Goal: Task Accomplishment & Management: Manage account settings

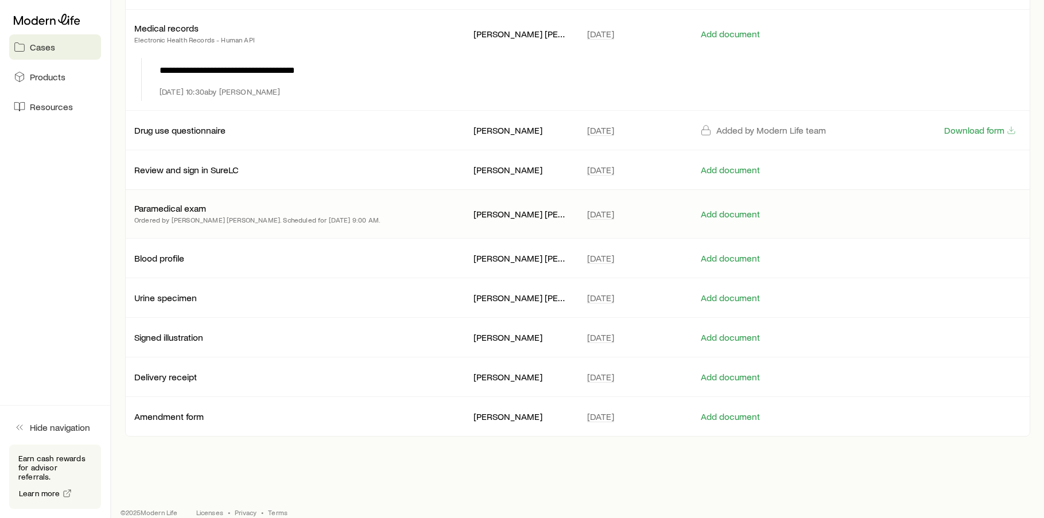
scroll to position [356, 0]
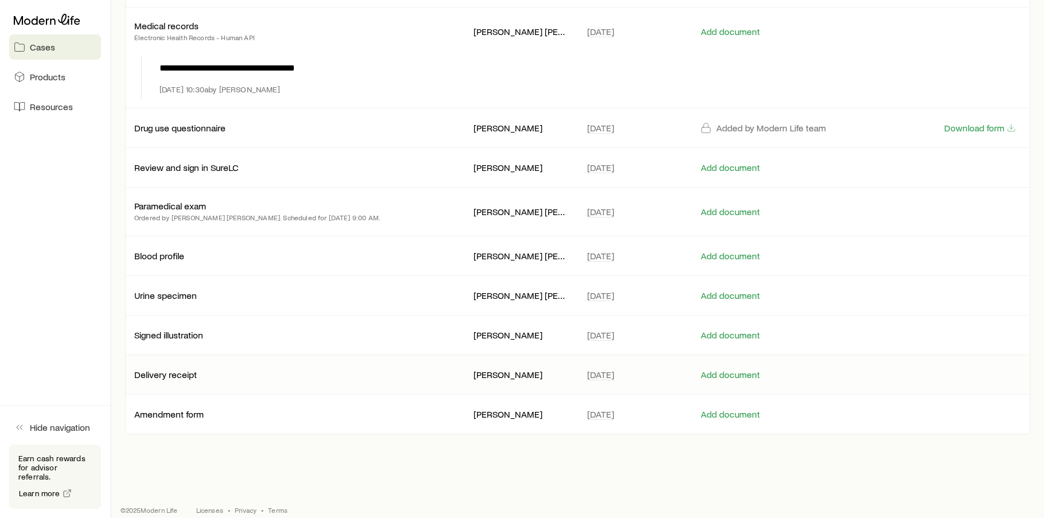
click at [156, 369] on p "Delivery receipt" at bounding box center [165, 374] width 63 height 11
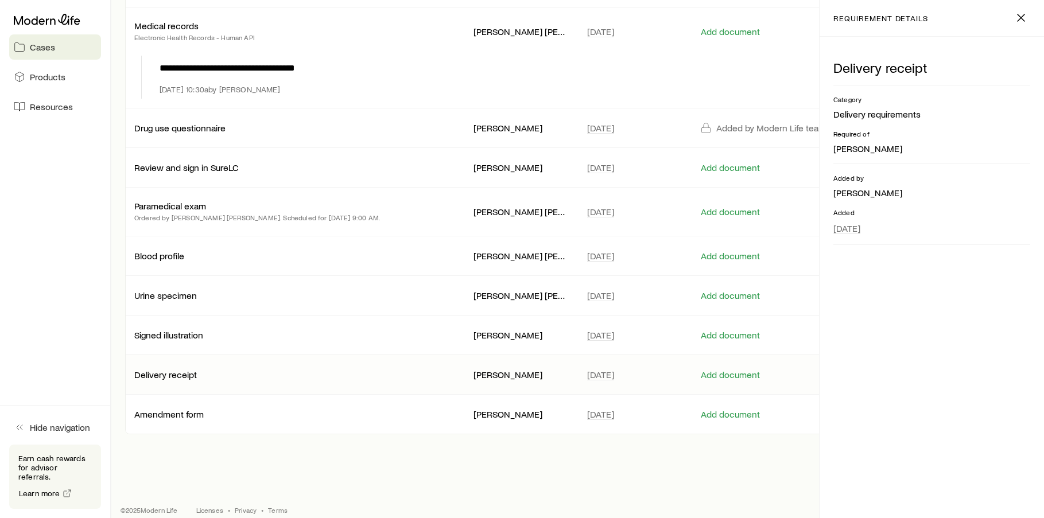
click at [157, 369] on p "Delivery receipt" at bounding box center [165, 374] width 63 height 11
click at [866, 21] on p "requirement details" at bounding box center [881, 18] width 95 height 9
click at [168, 409] on p "Amendment form" at bounding box center [168, 414] width 69 height 11
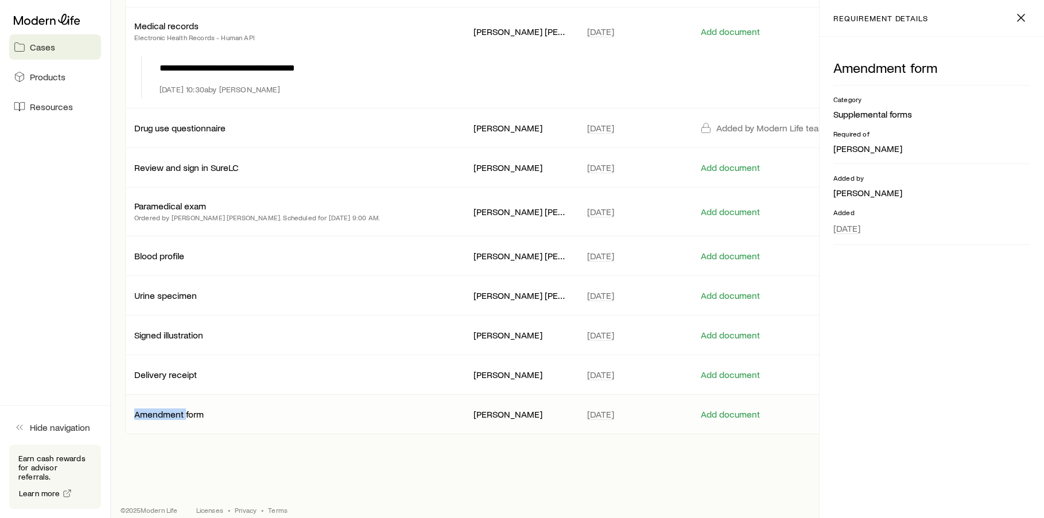
click at [168, 409] on p "Amendment form" at bounding box center [168, 414] width 69 height 11
click at [167, 409] on p "Amendment form" at bounding box center [168, 414] width 69 height 11
click at [723, 409] on button "Add document" at bounding box center [731, 414] width 60 height 11
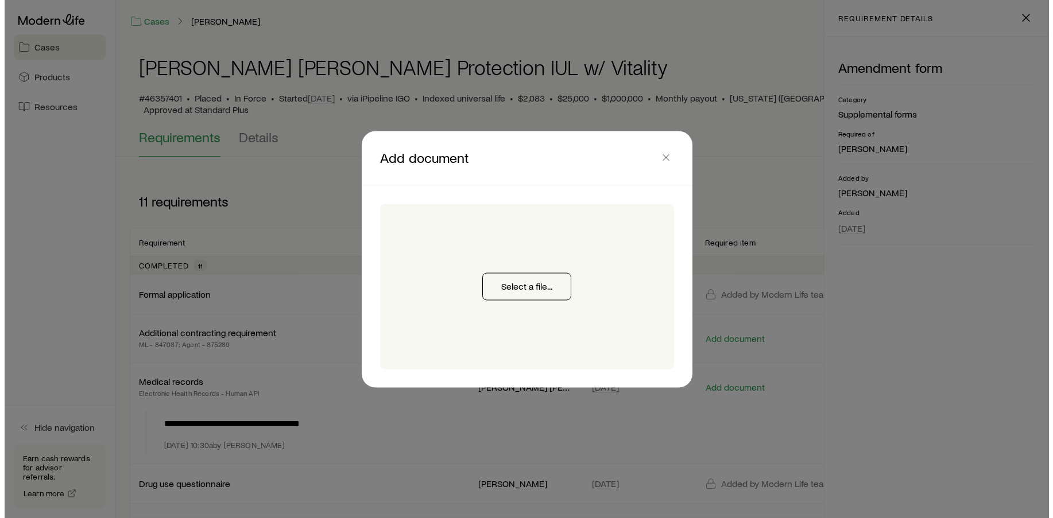
scroll to position [0, 0]
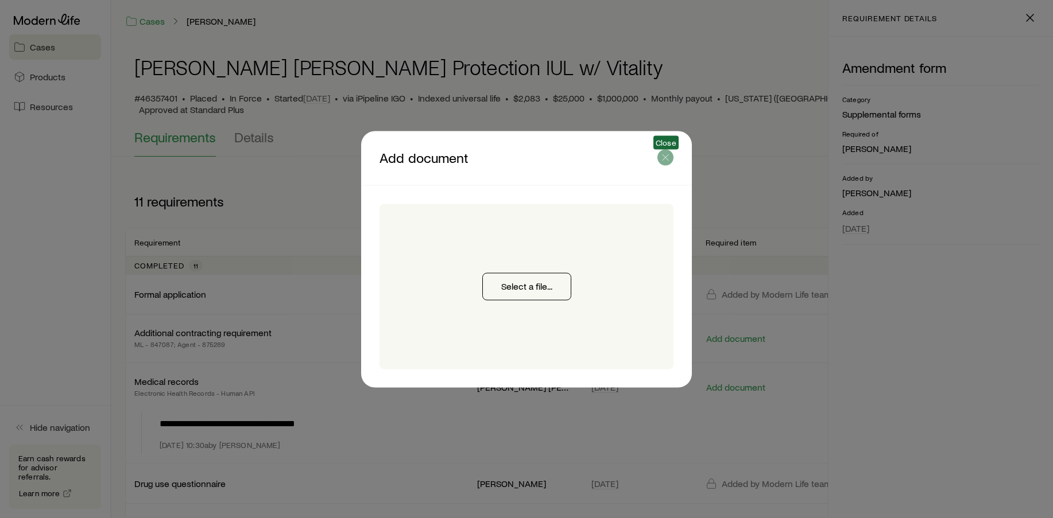
click at [663, 153] on icon "button" at bounding box center [665, 157] width 11 height 11
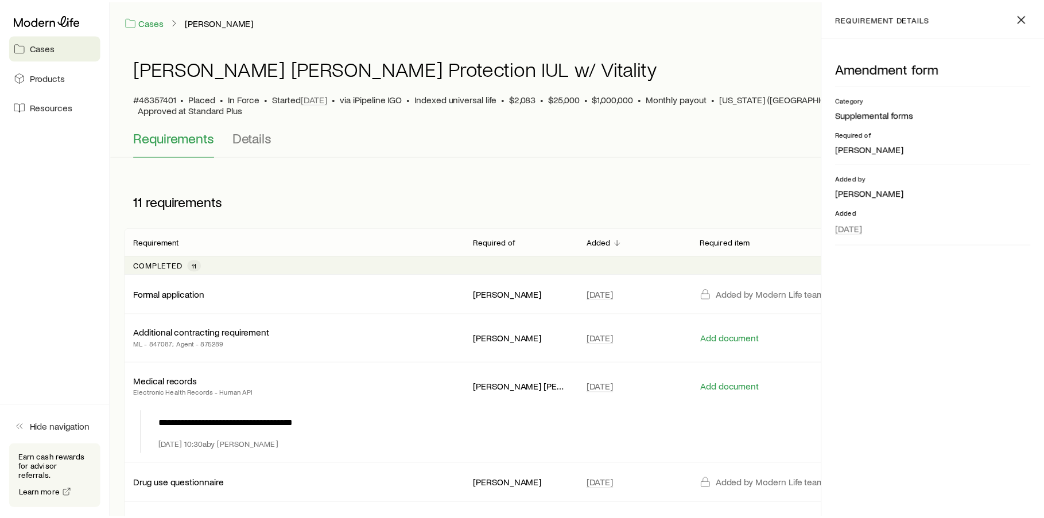
scroll to position [356, 0]
